Goal: Navigation & Orientation: Go to known website

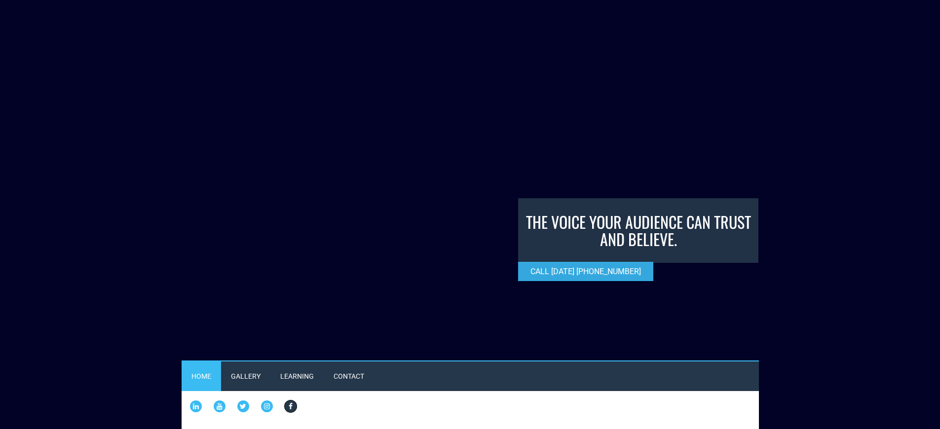
click at [298, 400] on icon at bounding box center [291, 407] width 14 height 14
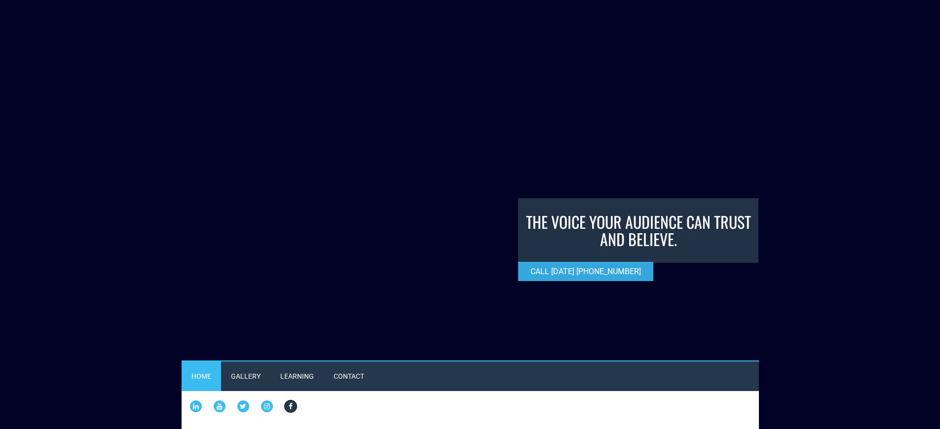
scroll to position [332, 0]
